Goal: Task Accomplishment & Management: Complete application form

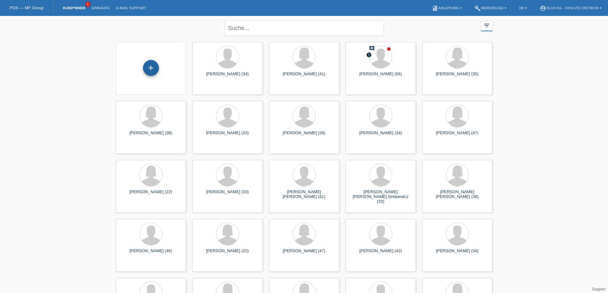
click at [149, 71] on div "+" at bounding box center [151, 68] width 16 height 16
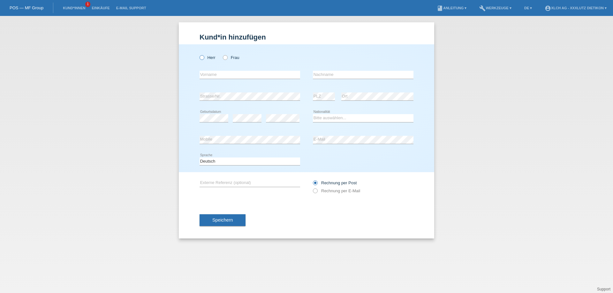
click at [198, 54] on icon at bounding box center [198, 54] width 0 height 0
click at [201, 57] on input "Herr" at bounding box center [201, 57] width 4 height 4
radio input "true"
click at [211, 75] on input "text" at bounding box center [249, 75] width 101 height 8
type input "Bujar"
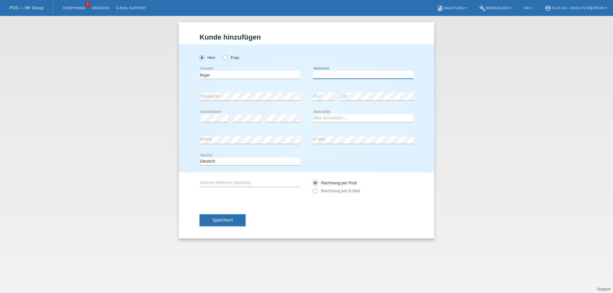
click at [317, 76] on input "text" at bounding box center [363, 75] width 101 height 8
type input "Fejzuli"
click at [324, 118] on select "Bitte auswählen... Schweiz Deutschland Liechtenstein Österreich ------------ Af…" at bounding box center [363, 118] width 101 height 8
select select "MK"
click at [313, 114] on select "Bitte auswählen... Schweiz Deutschland Liechtenstein Österreich ------------ Af…" at bounding box center [363, 118] width 101 height 8
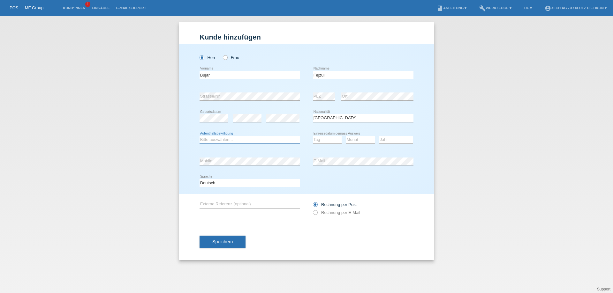
click at [240, 140] on select "Bitte auswählen... C B B - Flüchtlingsstatus Andere" at bounding box center [249, 140] width 101 height 8
select select "C"
click at [199, 136] on select "Bitte auswählen... C B B - Flüchtlingsstatus Andere" at bounding box center [249, 140] width 101 height 8
click at [319, 139] on select "Tag 01 02 03 04 05 06 07 08 09 10 11" at bounding box center [327, 140] width 29 height 8
select select "01"
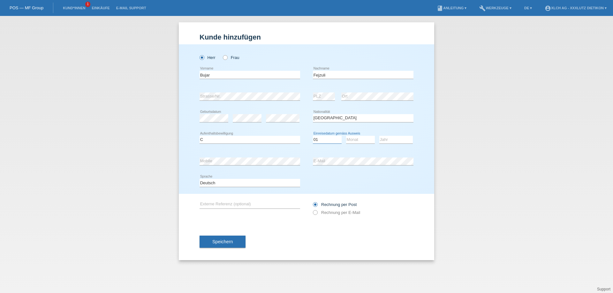
click at [313, 136] on select "Tag 01 02 03 04 05 06 07 08 09 10 11" at bounding box center [327, 140] width 29 height 8
click at [364, 140] on select "Monat 01 02 03 04 05 06 07 08 09 10 11" at bounding box center [360, 140] width 29 height 8
select select "11"
click at [346, 136] on select "Monat 01 02 03 04 05 06 07 08 09 10 11" at bounding box center [360, 140] width 29 height 8
click at [389, 139] on select "Jahr 2025 2024 2023 2022 2021 2020 2019 2018 2017 2016 2015 2014 2013 2012 2011…" at bounding box center [396, 140] width 34 height 8
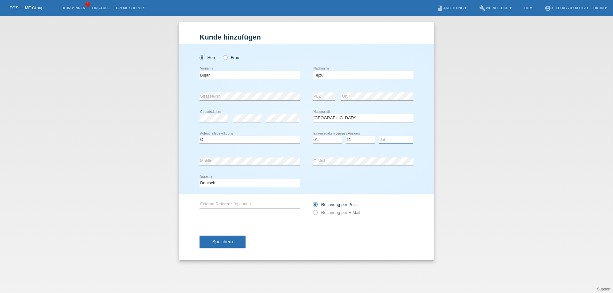
select select "1978"
click at [379, 136] on select "Jahr 2025 2024 2023 2022 2021 2020 2019 2018 2017 2016 2015 2014 2013 2012 2011…" at bounding box center [396, 140] width 34 height 8
click at [230, 240] on span "Speichern" at bounding box center [222, 241] width 20 height 5
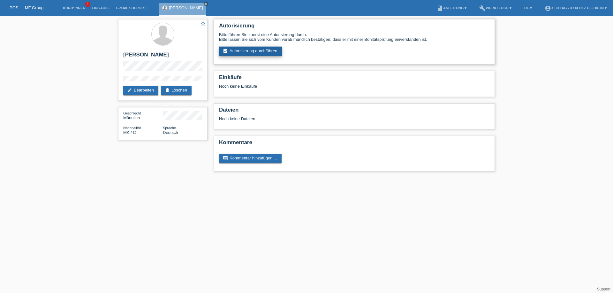
click at [254, 52] on link "assignment_turned_in Autorisierung durchführen" at bounding box center [250, 52] width 63 height 10
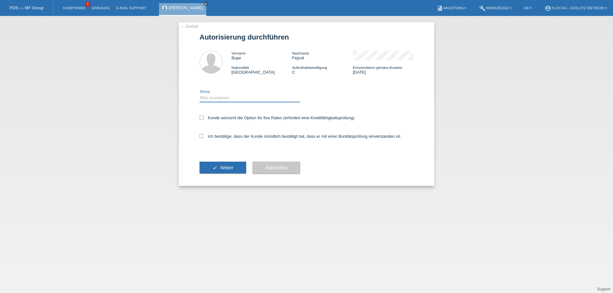
click at [246, 101] on select "Bitte auswählen CHF 1.00 - CHF 499.00 CHF 500.00 - CHF 1'999.00 CHF 2'000.00 - …" at bounding box center [249, 98] width 101 height 8
select select "3"
click at [199, 94] on select "Bitte auswählen CHF 1.00 - CHF 499.00 CHF 500.00 - CHF 1'999.00 CHF 2'000.00 - …" at bounding box center [249, 98] width 101 height 8
click at [200, 137] on icon at bounding box center [201, 136] width 4 height 4
click at [200, 137] on input "Ich bestätige, dass der Kunde mündlich bestätigt hat, dass er mit einer Bonität…" at bounding box center [201, 136] width 4 height 4
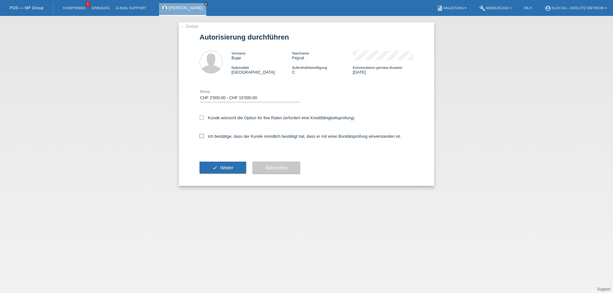
checkbox input "true"
click at [232, 172] on button "check Weiter" at bounding box center [222, 168] width 47 height 12
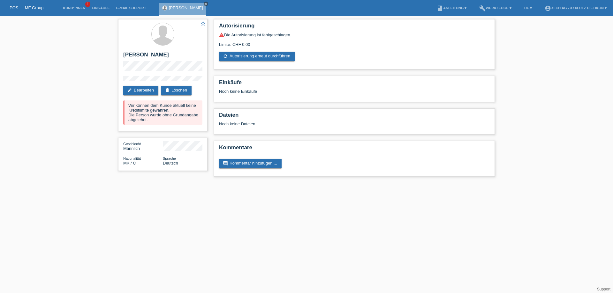
click at [204, 3] on icon "close" at bounding box center [205, 3] width 3 height 3
click at [80, 6] on link "Kund*innen" at bounding box center [74, 8] width 29 height 4
